Goal: Task Accomplishment & Management: Use online tool/utility

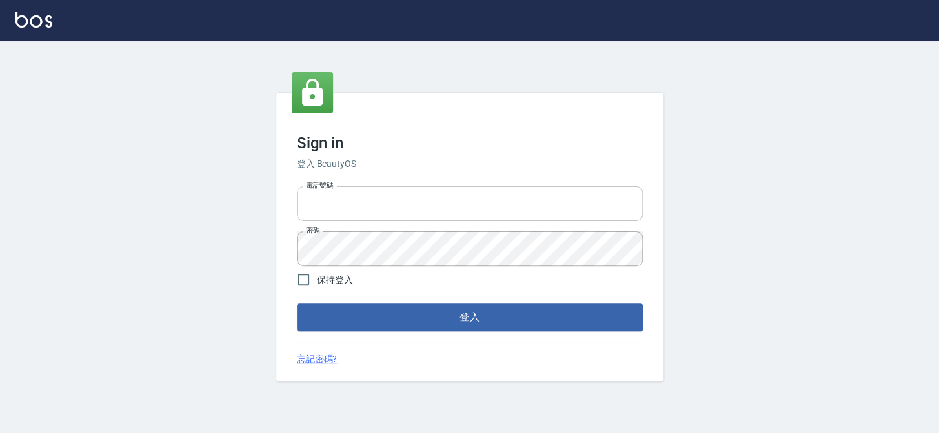
type input "27151227"
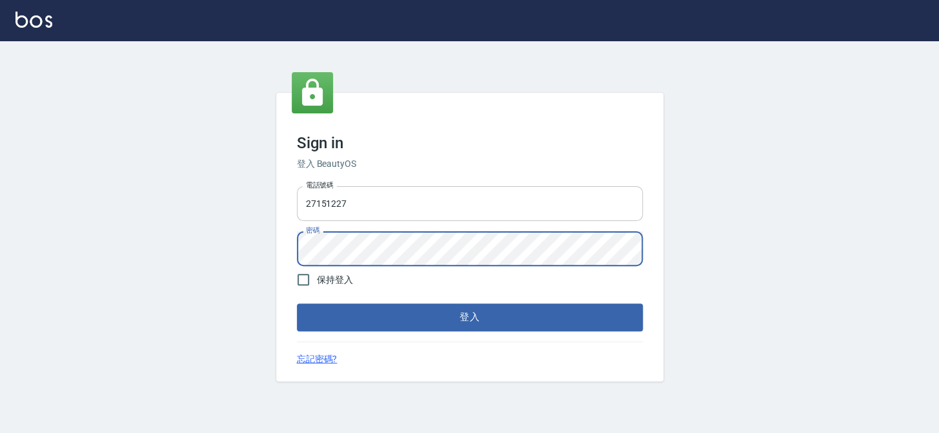
click at [297, 304] on button "登入" at bounding box center [470, 317] width 346 height 27
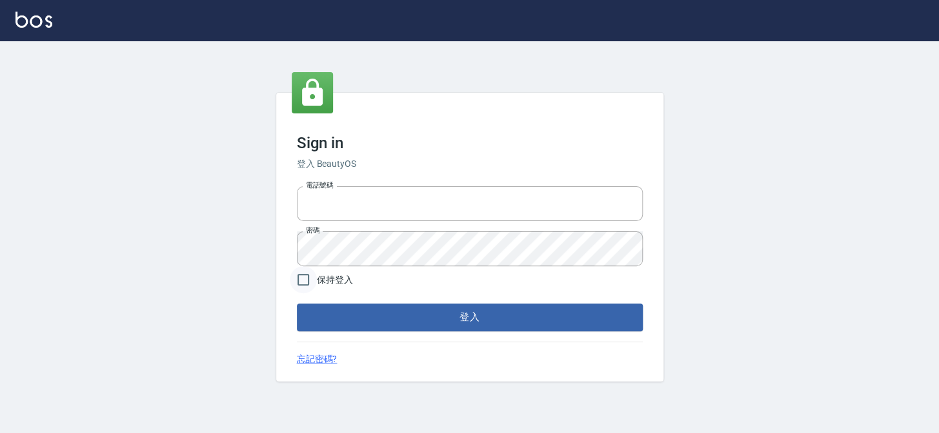
type input "27151227"
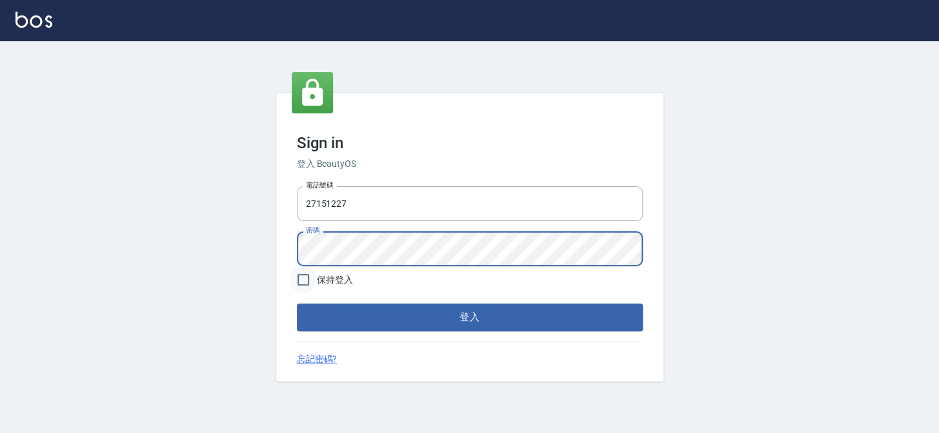
click at [297, 304] on button "登入" at bounding box center [470, 317] width 346 height 27
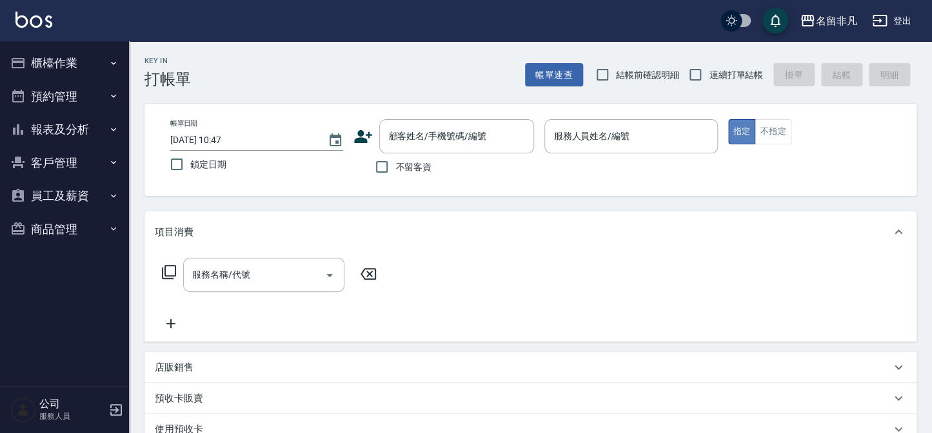
click at [741, 128] on button "指定" at bounding box center [742, 131] width 28 height 25
click at [644, 134] on input "服務人員姓名/編號" at bounding box center [630, 136] width 161 height 23
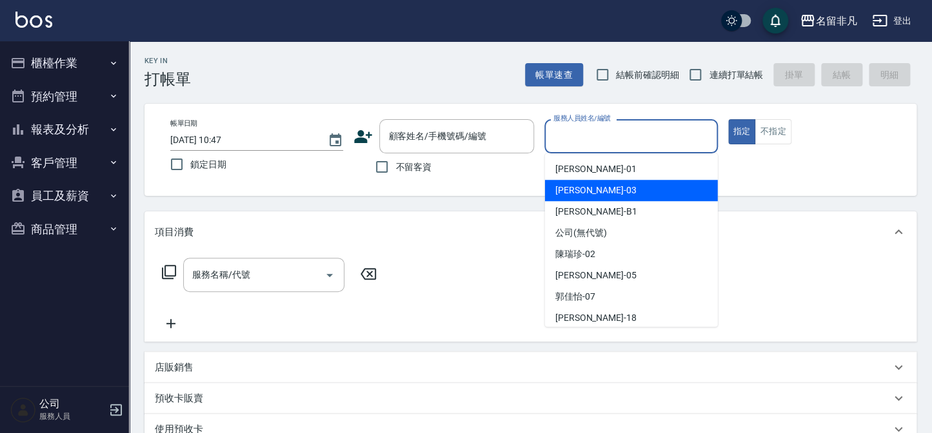
click at [612, 192] on div "[PERSON_NAME] -03" at bounding box center [631, 190] width 173 height 21
type input "[PERSON_NAME]-03"
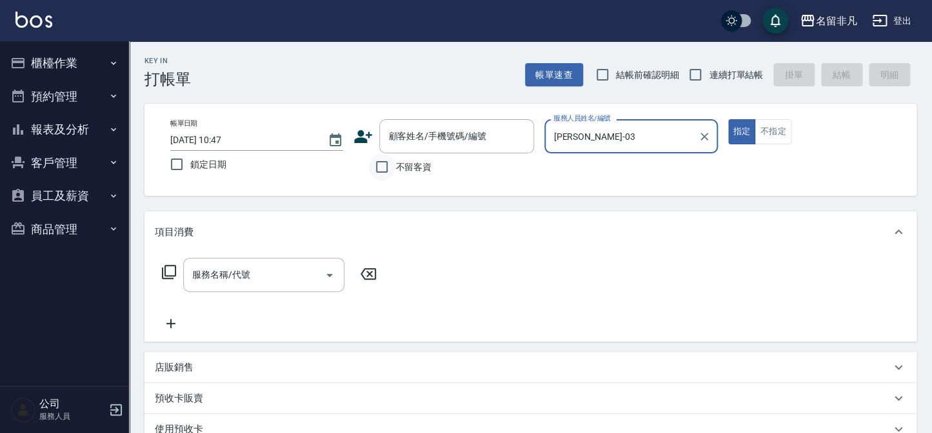
click at [383, 166] on input "不留客資" at bounding box center [381, 167] width 27 height 27
checkbox input "true"
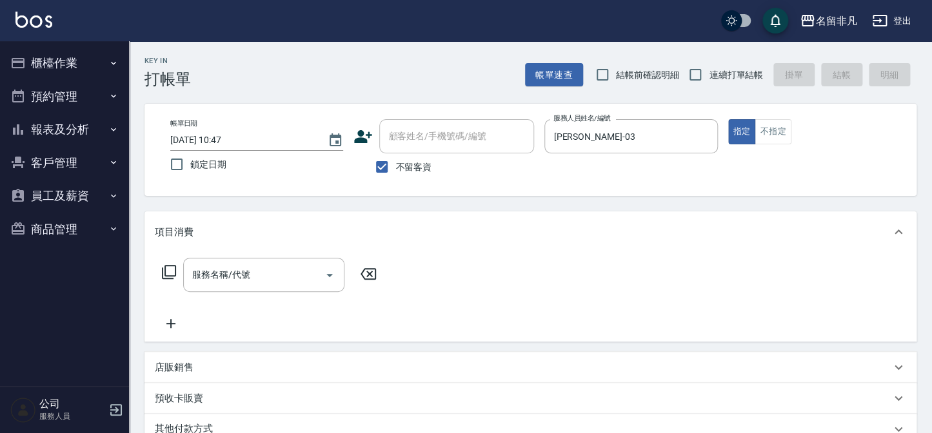
click at [168, 266] on icon at bounding box center [168, 271] width 15 height 15
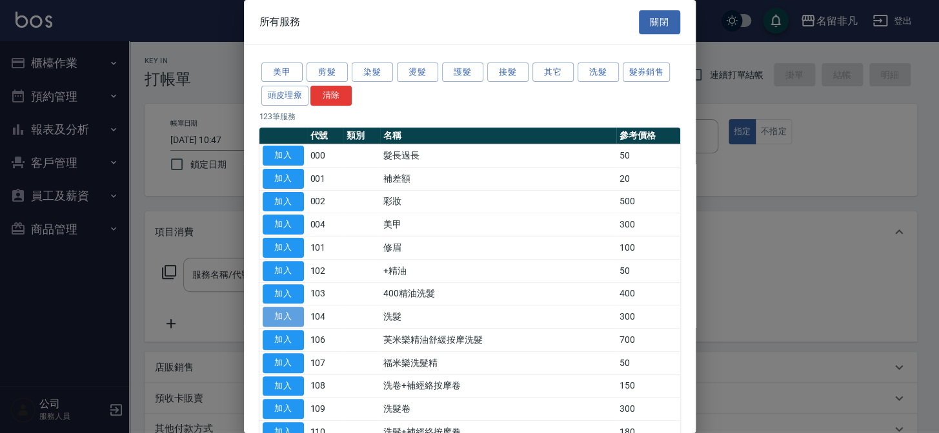
click at [274, 309] on button "加入" at bounding box center [283, 317] width 41 height 20
type input "洗髮(104)"
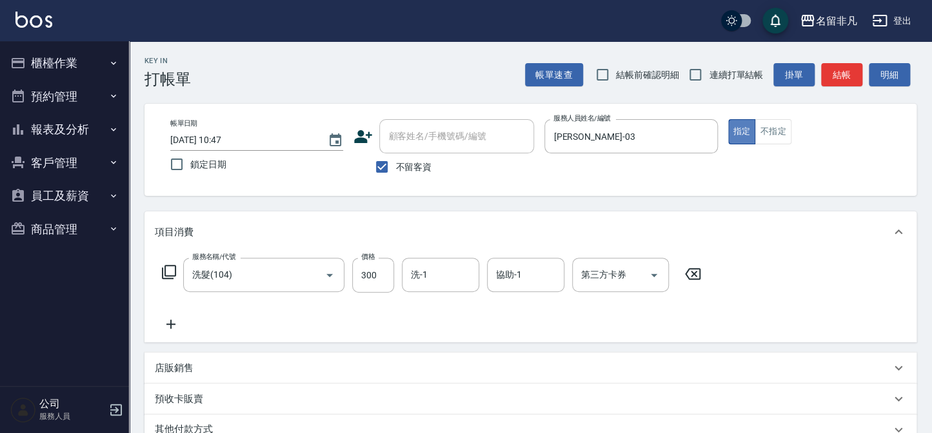
click at [744, 128] on button "指定" at bounding box center [742, 131] width 28 height 25
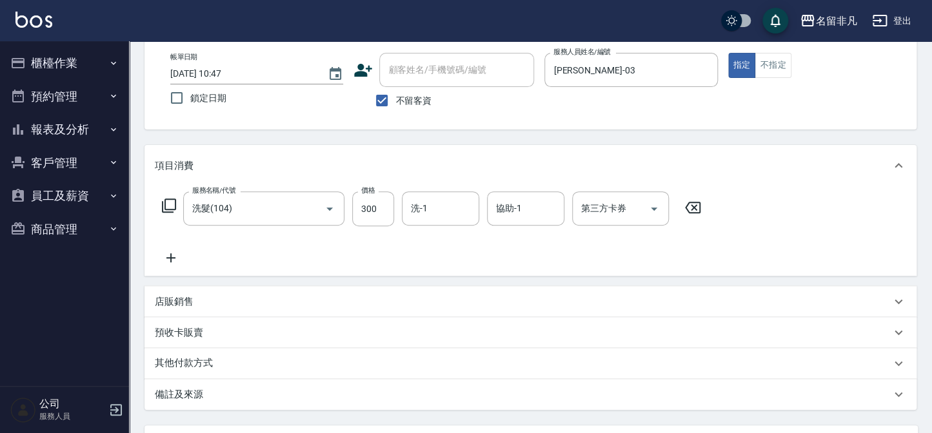
scroll to position [10, 0]
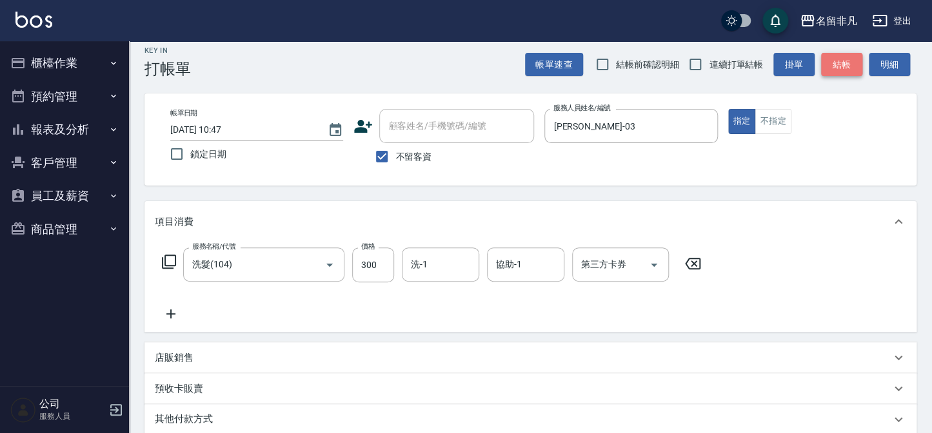
click at [842, 55] on button "結帳" at bounding box center [841, 65] width 41 height 24
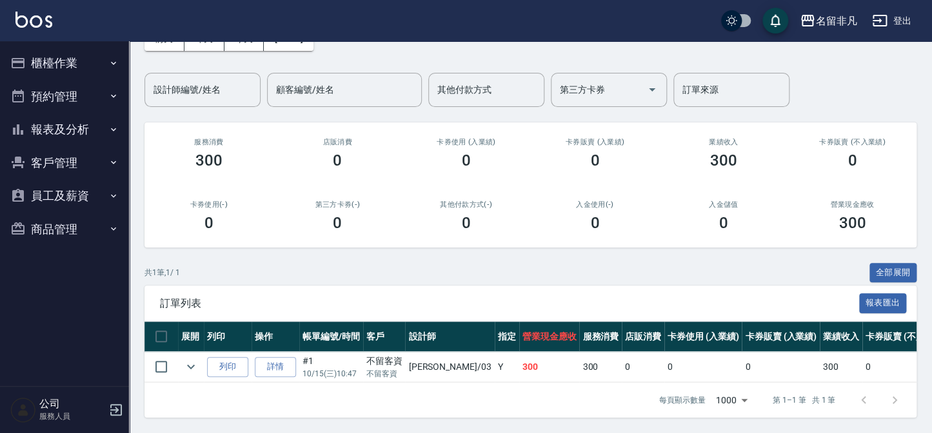
scroll to position [85, 0]
click at [233, 359] on button "列印" at bounding box center [227, 367] width 41 height 20
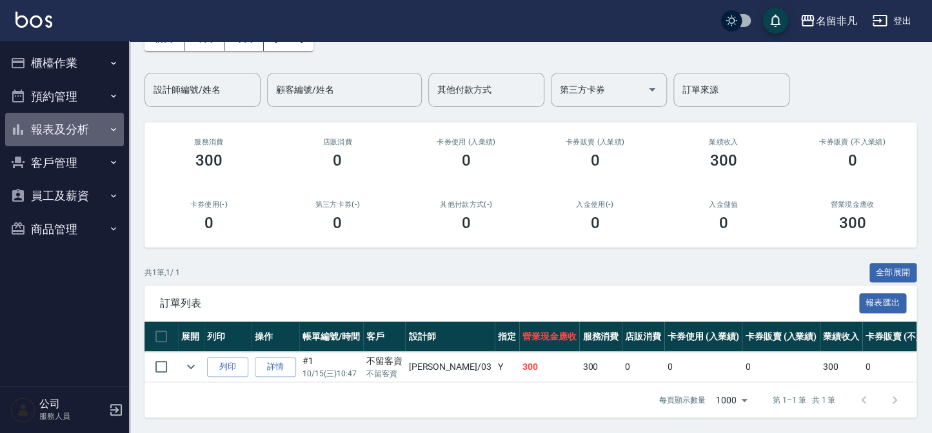
click at [54, 123] on button "報表及分析" at bounding box center [64, 130] width 119 height 34
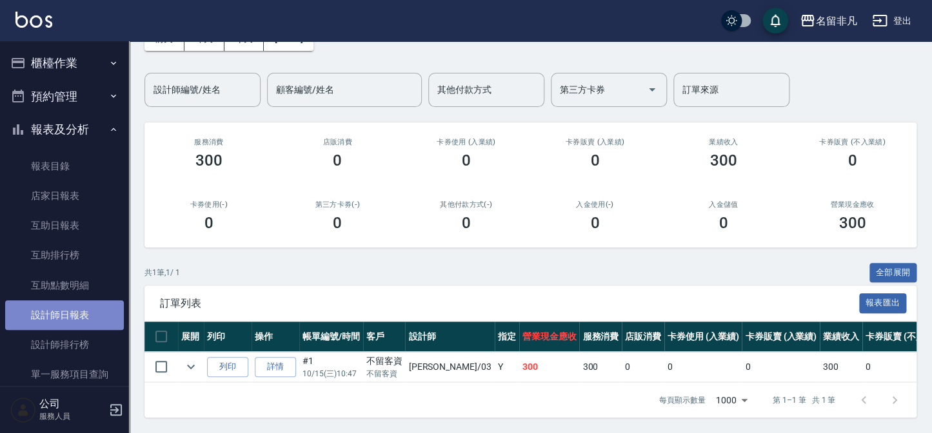
click at [90, 313] on link "設計師日報表" at bounding box center [64, 316] width 119 height 30
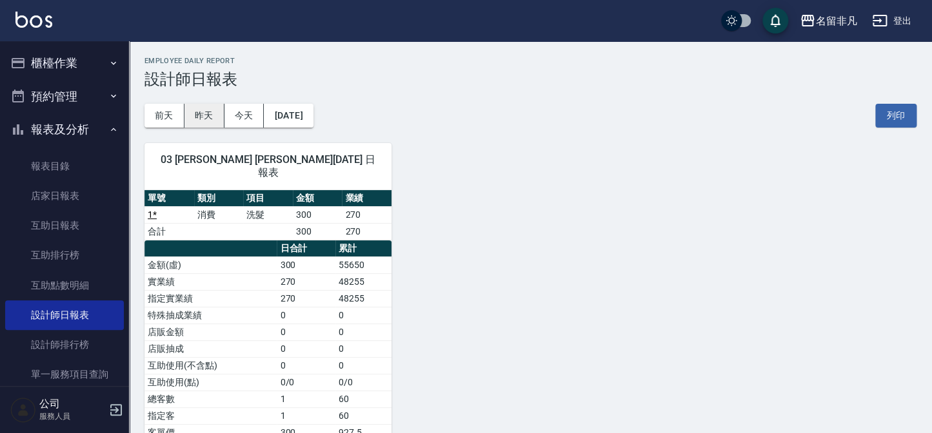
click at [201, 112] on button "昨天" at bounding box center [204, 116] width 40 height 24
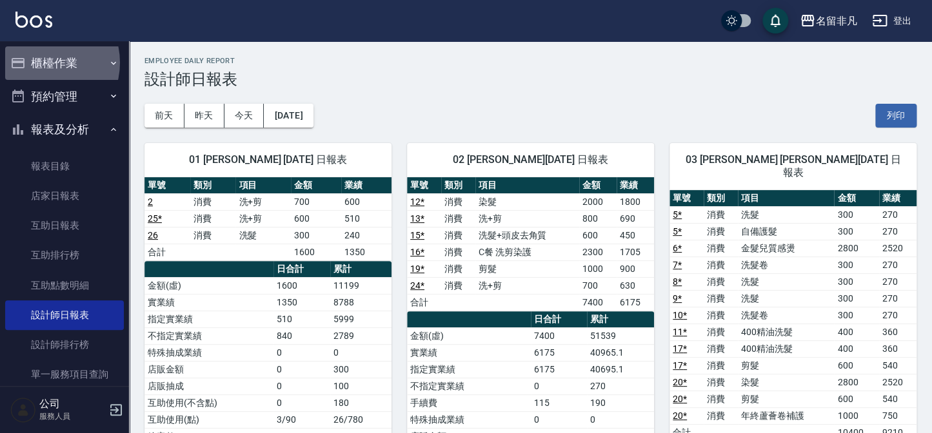
click at [43, 62] on button "櫃檯作業" at bounding box center [64, 63] width 119 height 34
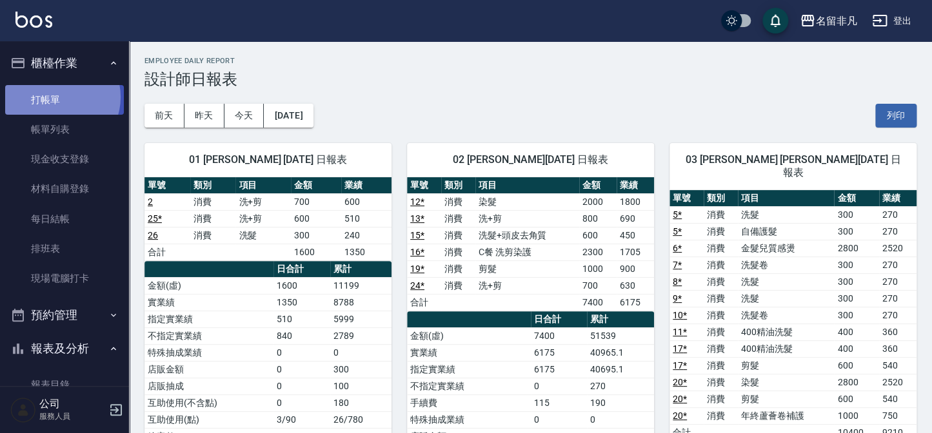
click at [58, 97] on link "打帳單" at bounding box center [64, 100] width 119 height 30
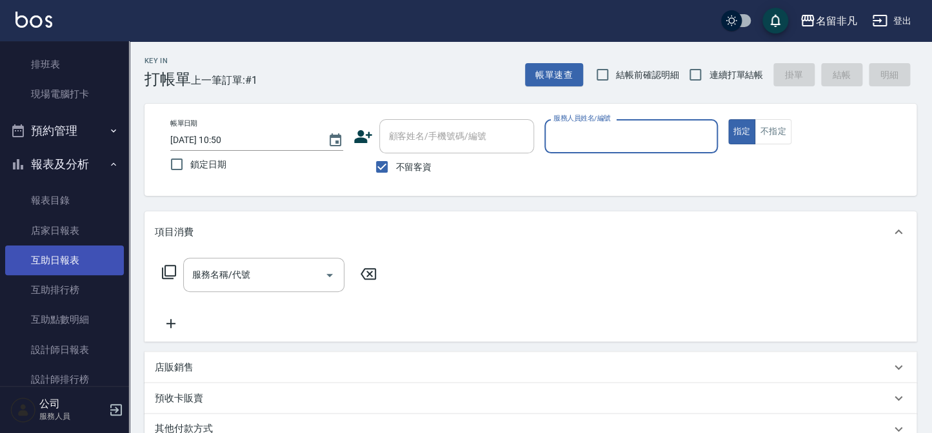
scroll to position [175, 0]
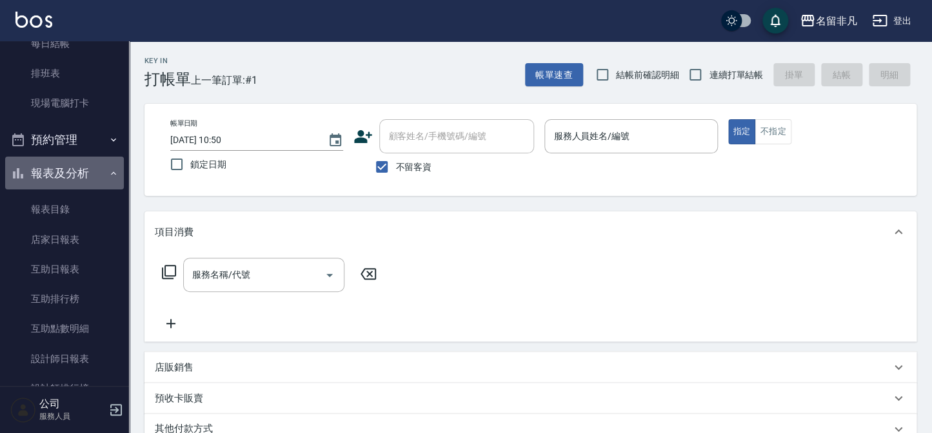
click at [81, 169] on button "報表及分析" at bounding box center [64, 174] width 119 height 34
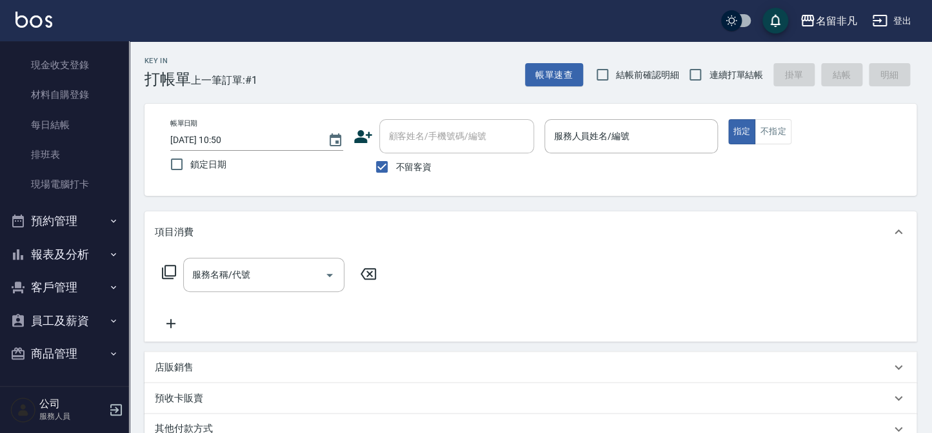
scroll to position [94, 0]
click at [108, 285] on icon "button" at bounding box center [113, 288] width 10 height 10
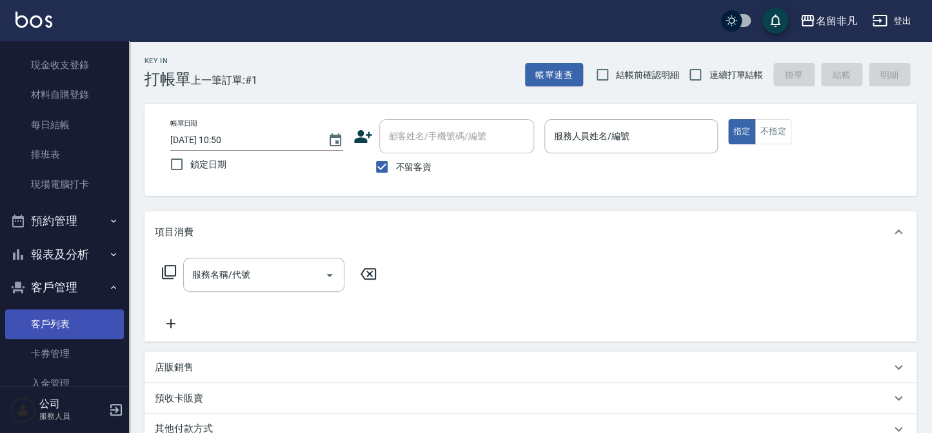
click at [96, 324] on link "客戶列表" at bounding box center [64, 325] width 119 height 30
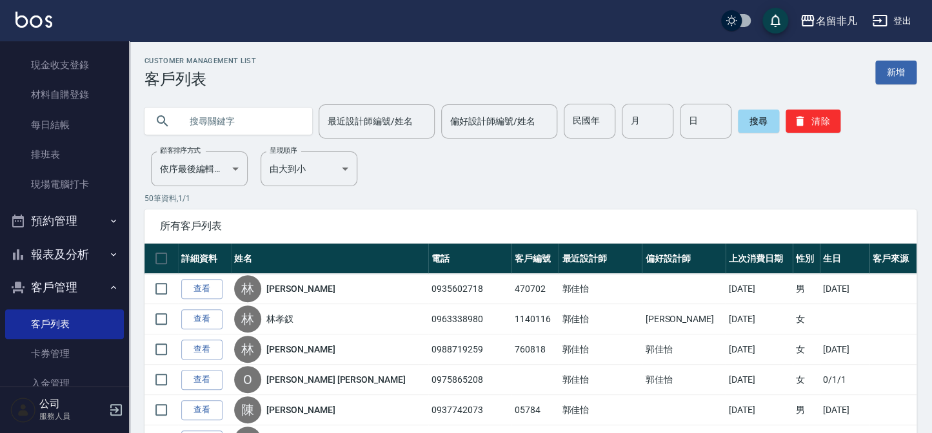
click at [266, 118] on input "text" at bounding box center [241, 121] width 121 height 35
type input "[PERSON_NAME]"
click at [459, 118] on input "偏好設計師編號/姓名" at bounding box center [499, 121] width 104 height 23
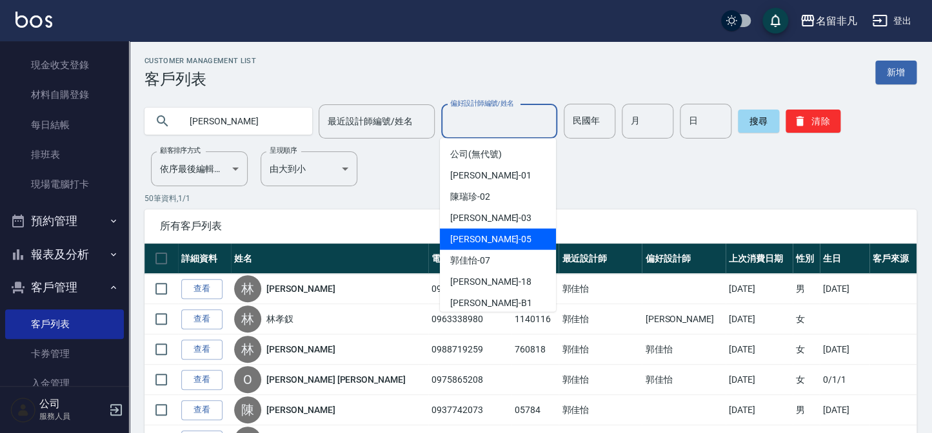
click at [508, 237] on div "[PERSON_NAME] -05" at bounding box center [498, 239] width 116 height 21
type input "[PERSON_NAME]-05"
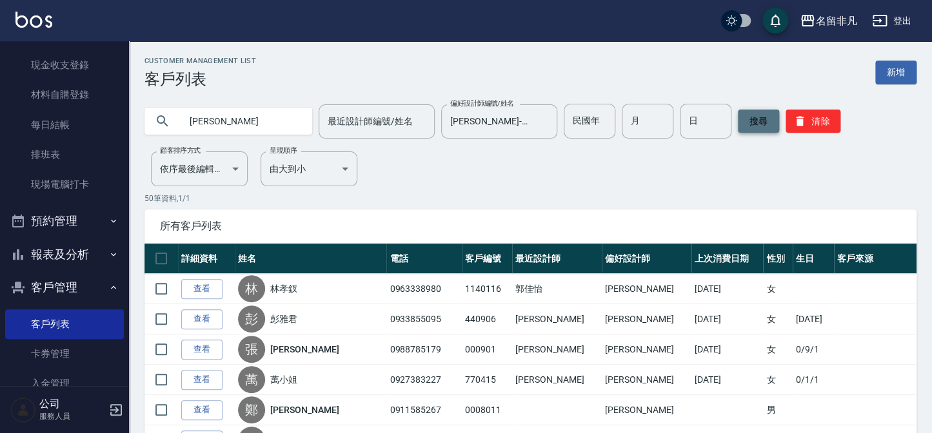
click at [758, 119] on button "搜尋" at bounding box center [758, 121] width 41 height 23
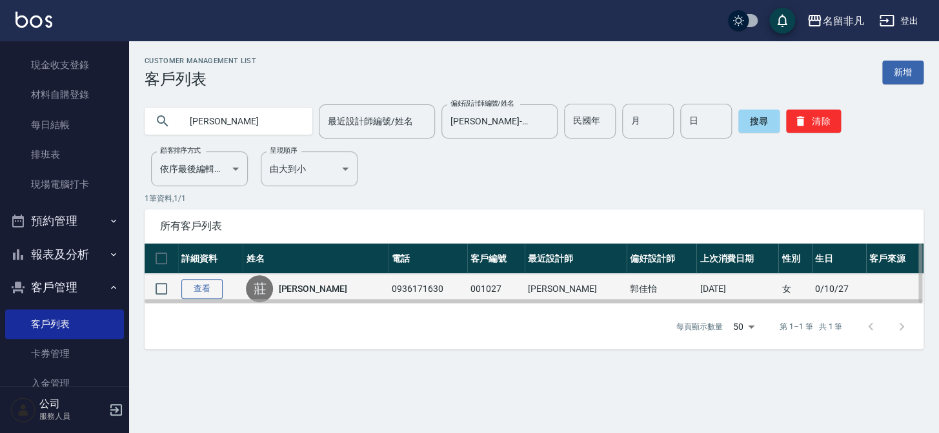
click at [206, 284] on link "查看" at bounding box center [201, 289] width 41 height 20
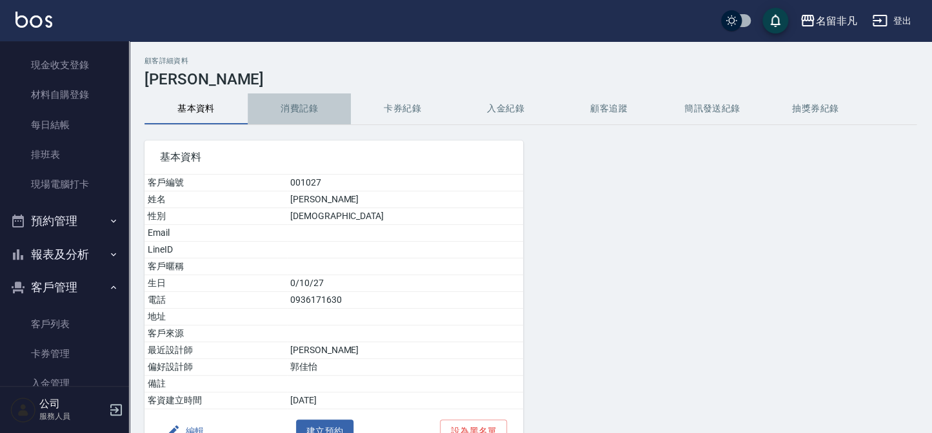
click at [306, 107] on button "消費記錄" at bounding box center [299, 109] width 103 height 31
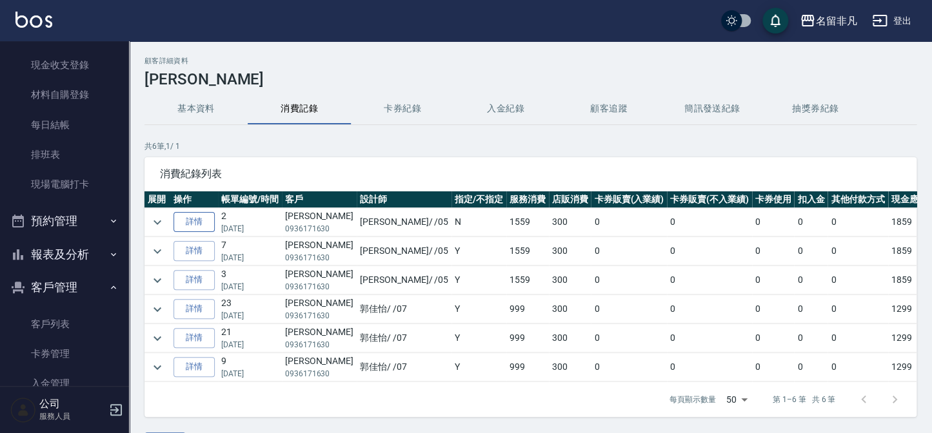
click at [198, 219] on link "詳情" at bounding box center [194, 222] width 41 height 20
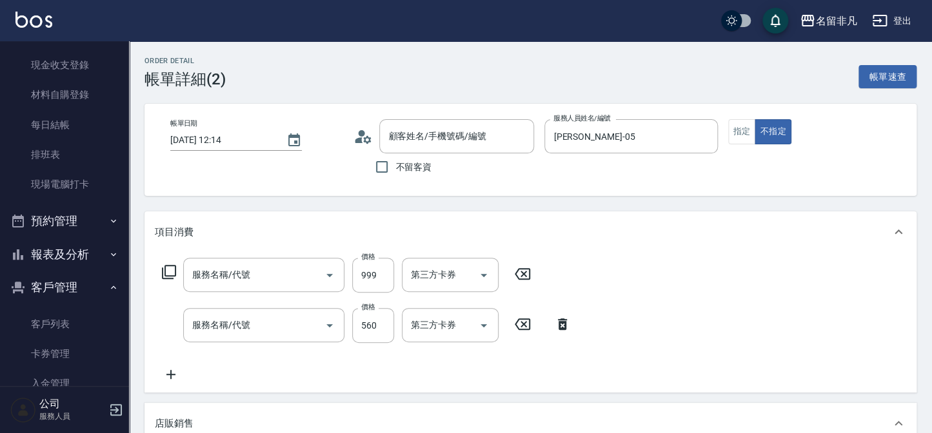
type input "[DATE] 12:14"
type input "[PERSON_NAME]-05"
type input "[PERSON_NAME]/0936171630/001027"
type input "染前處理-守護神"
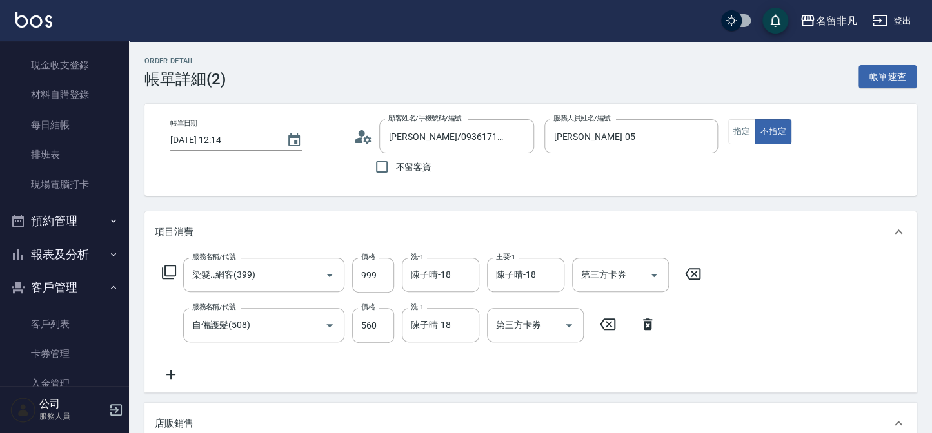
type input "染髮..網客(399)"
type input "自備護髮(508)"
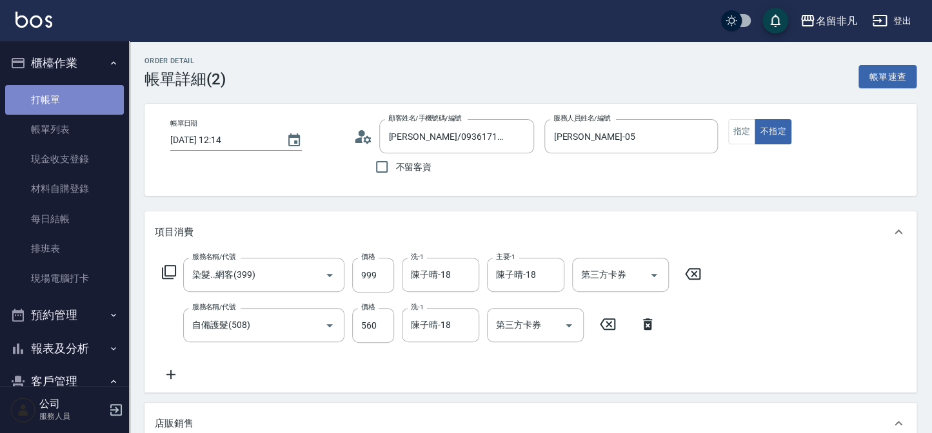
click at [67, 101] on link "打帳單" at bounding box center [64, 100] width 119 height 30
